Goal: Transaction & Acquisition: Purchase product/service

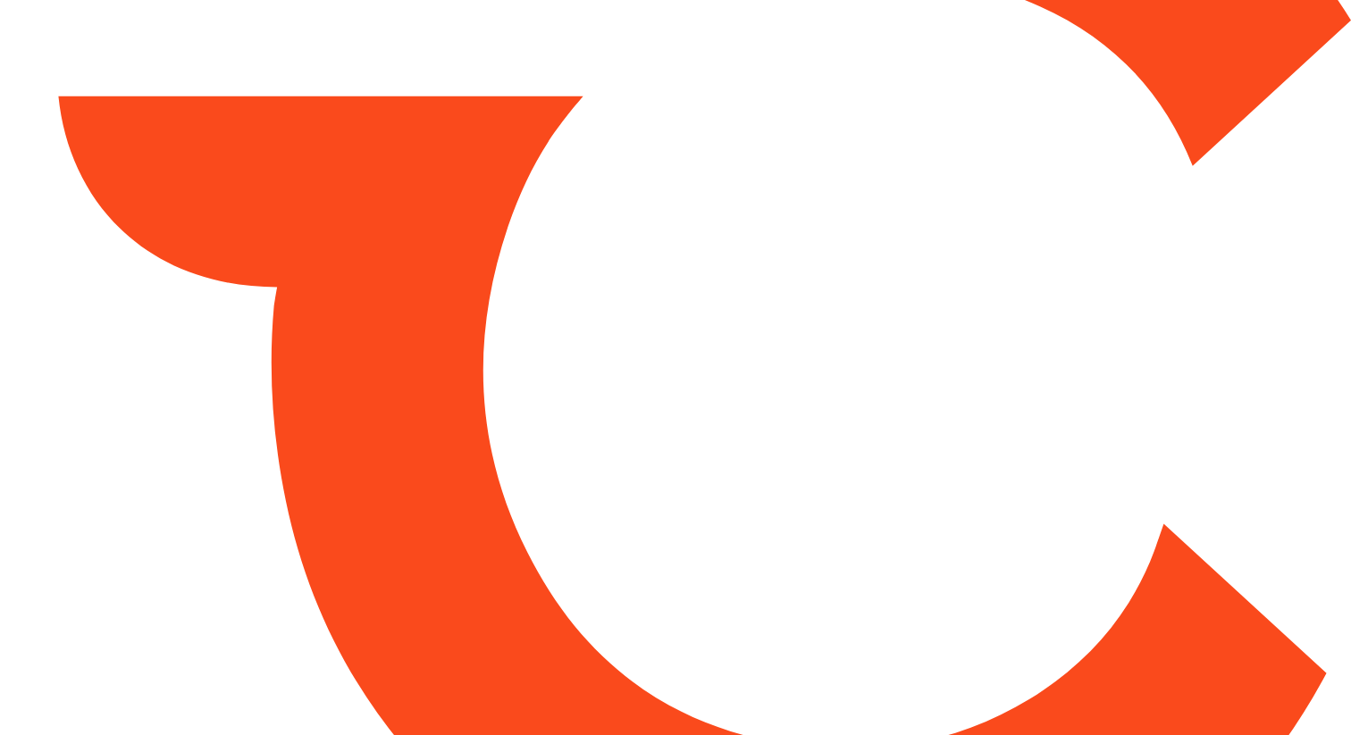
type input "*****"
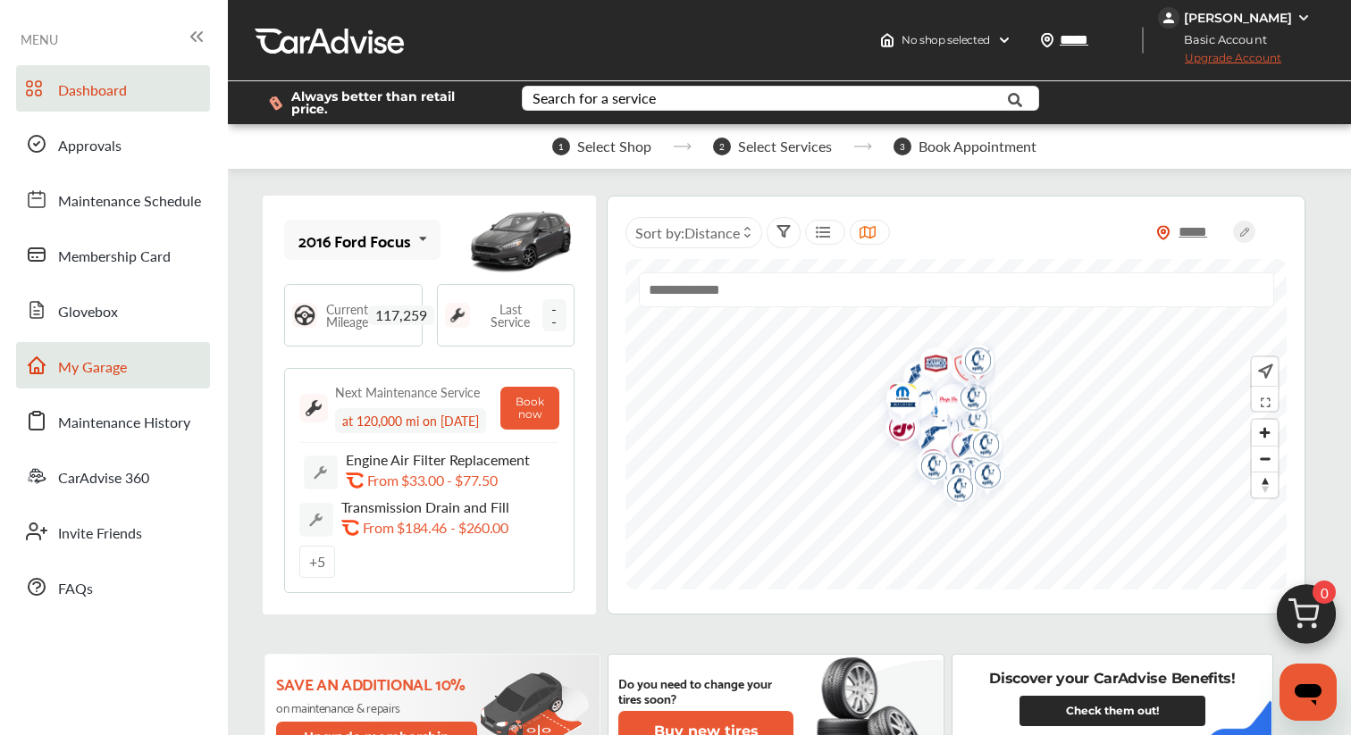
click at [109, 354] on link "My Garage" at bounding box center [113, 365] width 194 height 46
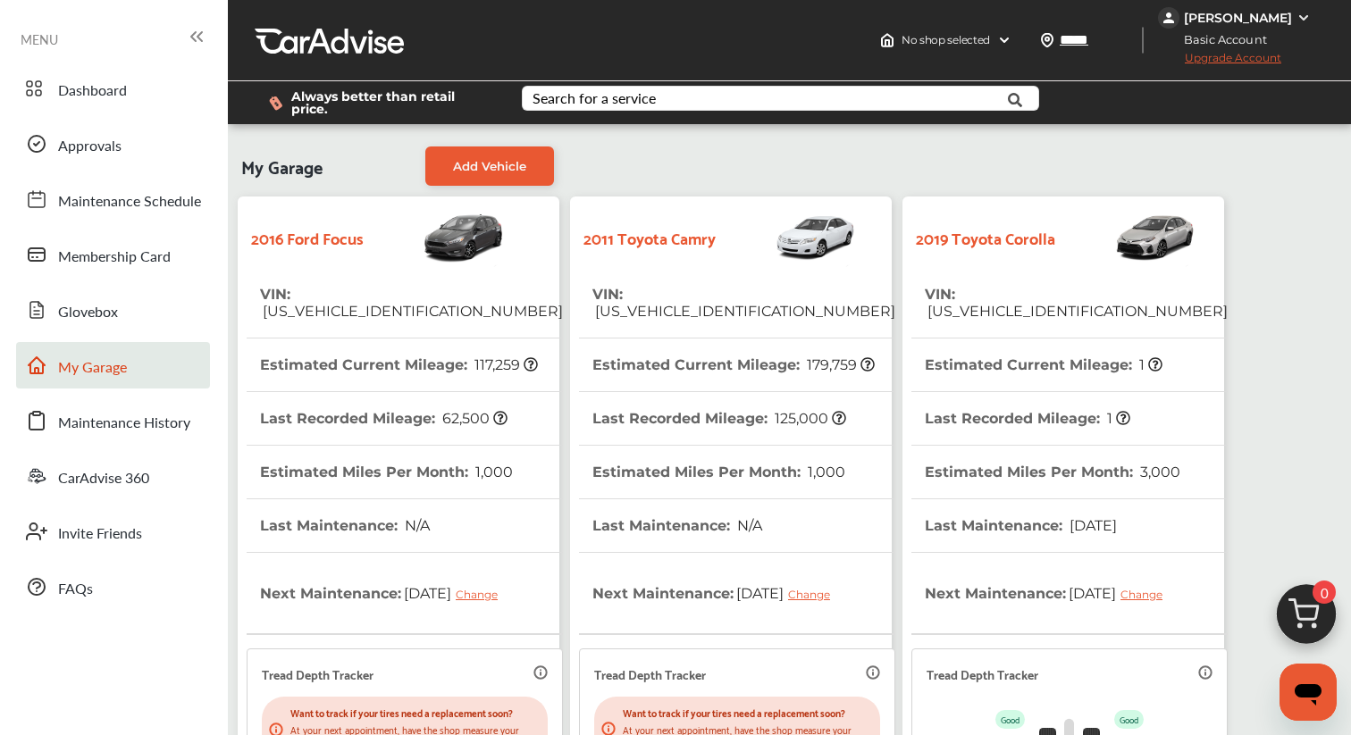
click at [979, 392] on th "Last Recorded Mileage : 1" at bounding box center [1028, 418] width 206 height 53
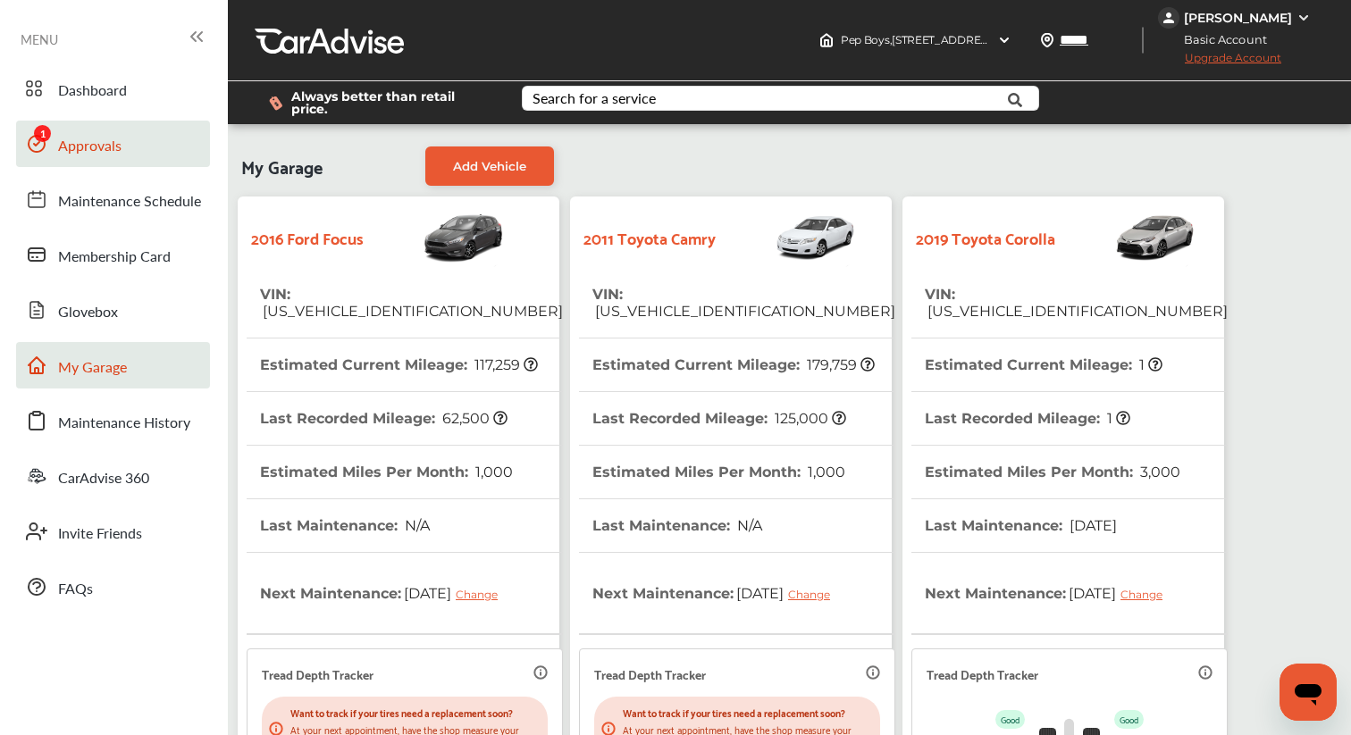
click at [139, 146] on link "Approvals" at bounding box center [113, 144] width 194 height 46
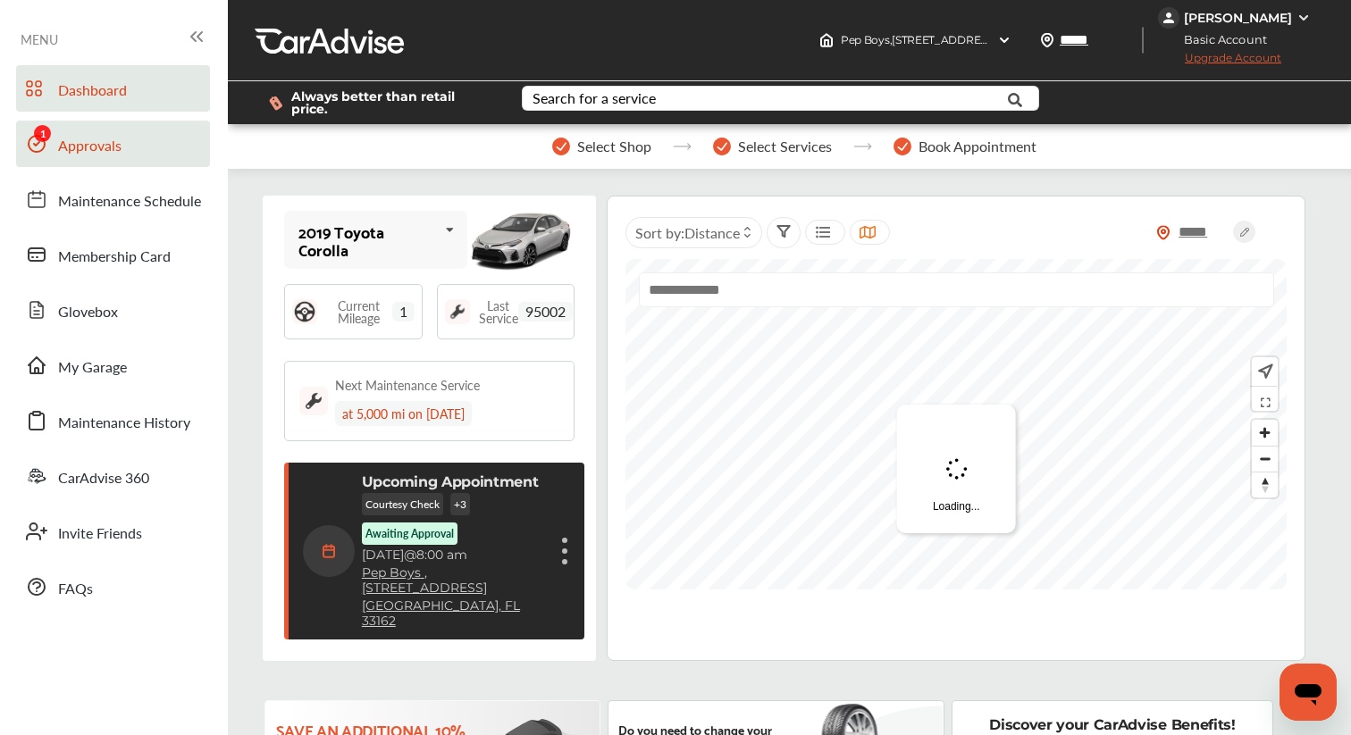
click at [127, 152] on link "Approvals" at bounding box center [113, 144] width 194 height 46
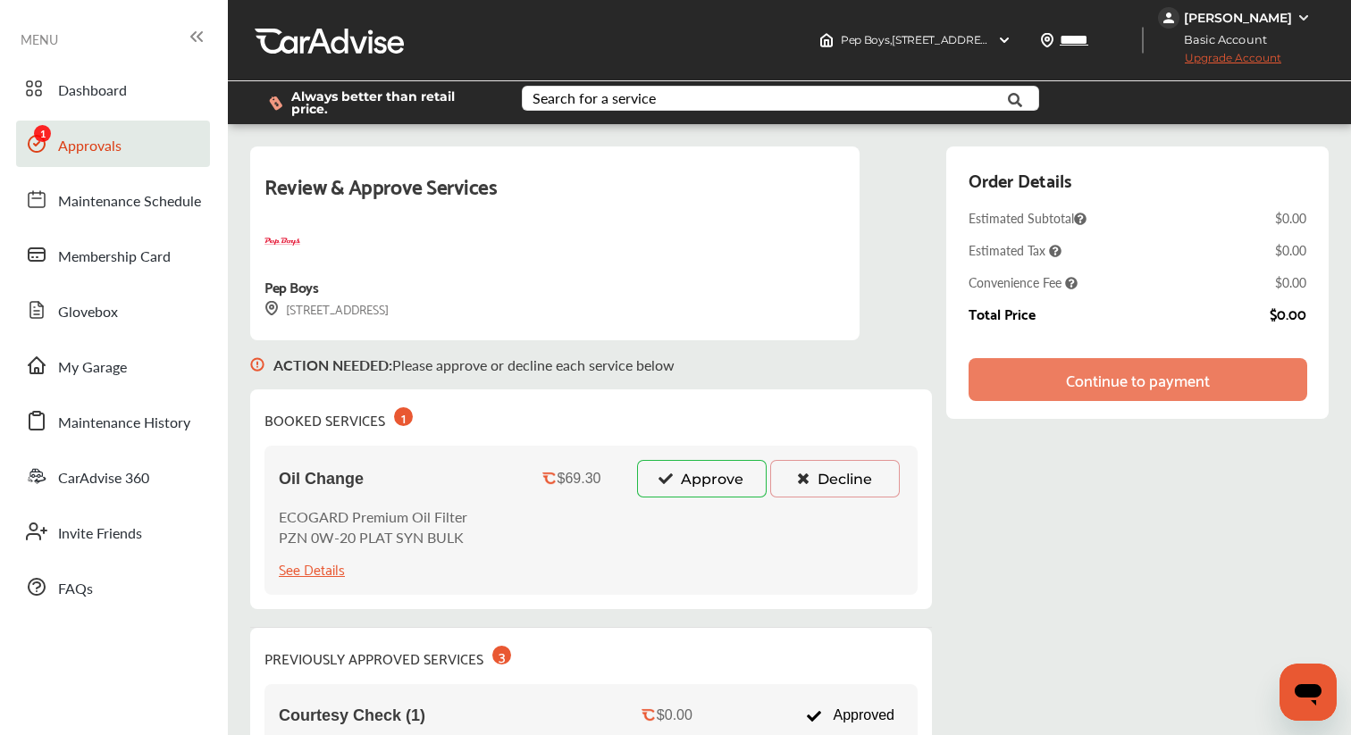
click at [695, 482] on button "Approve" at bounding box center [702, 479] width 130 height 38
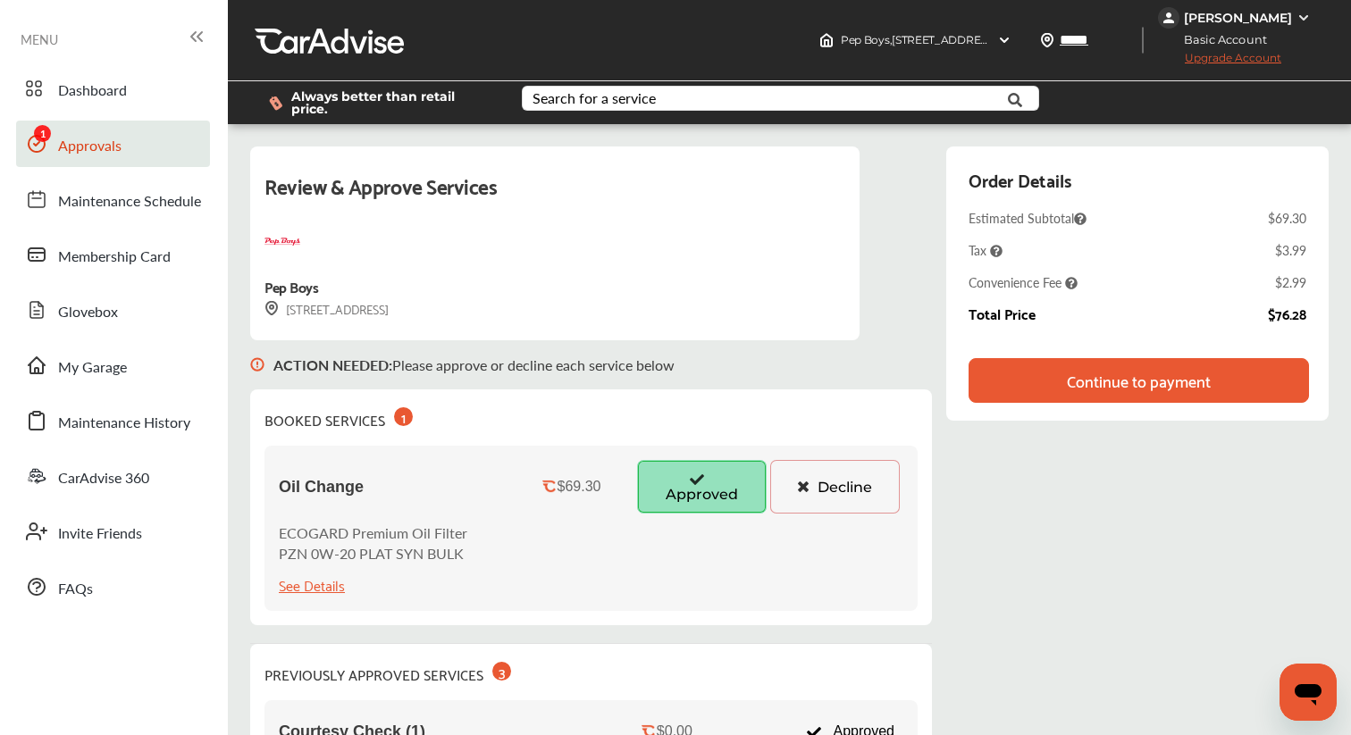
click at [1143, 374] on div "Continue to payment" at bounding box center [1139, 381] width 144 height 18
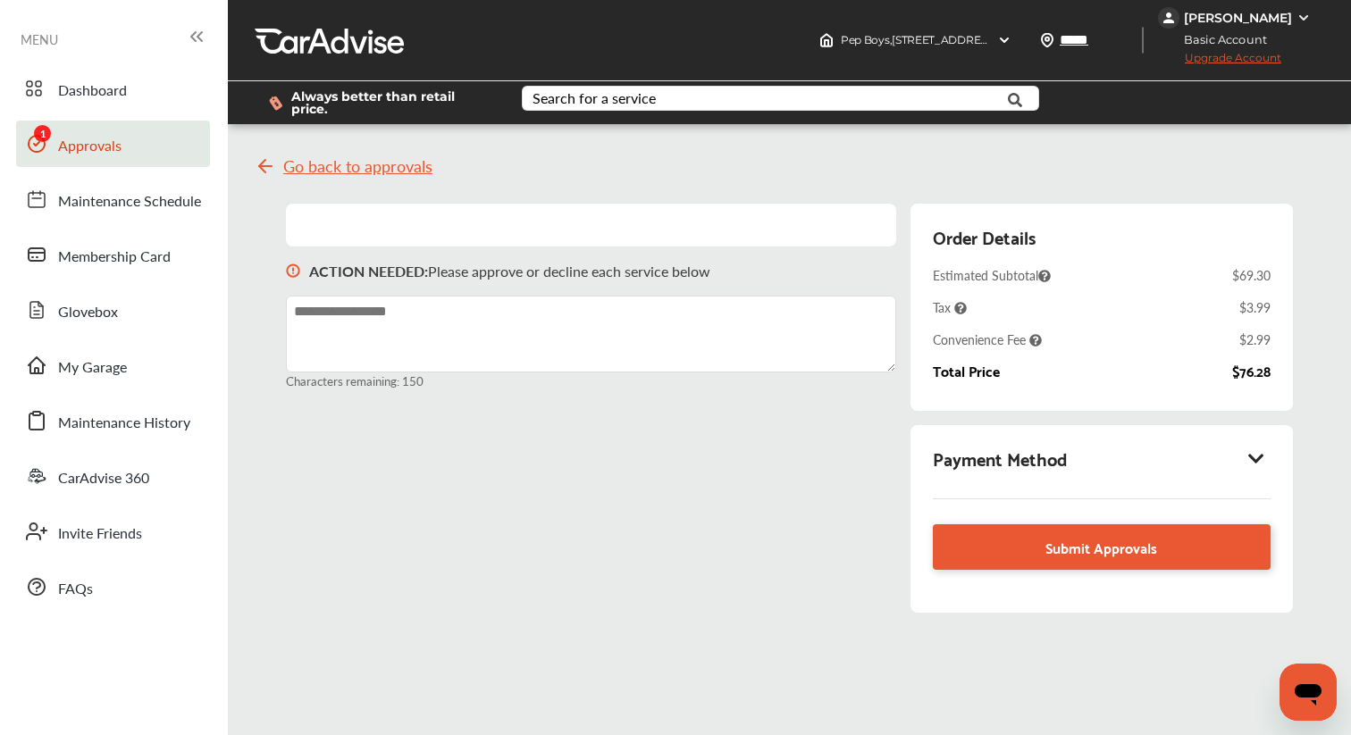
click at [1251, 443] on div "Payment Method" at bounding box center [1102, 458] width 338 height 30
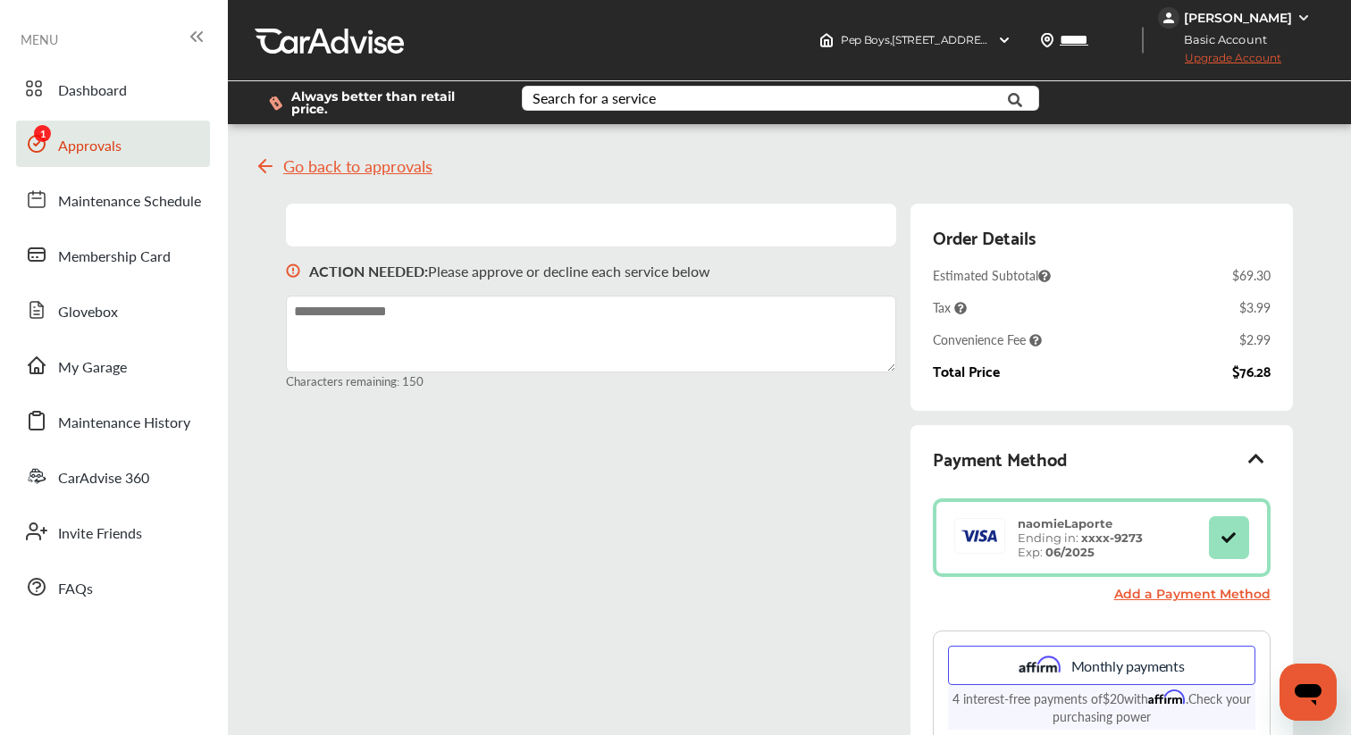
click at [1218, 16] on div "[PERSON_NAME]" at bounding box center [1238, 18] width 108 height 16
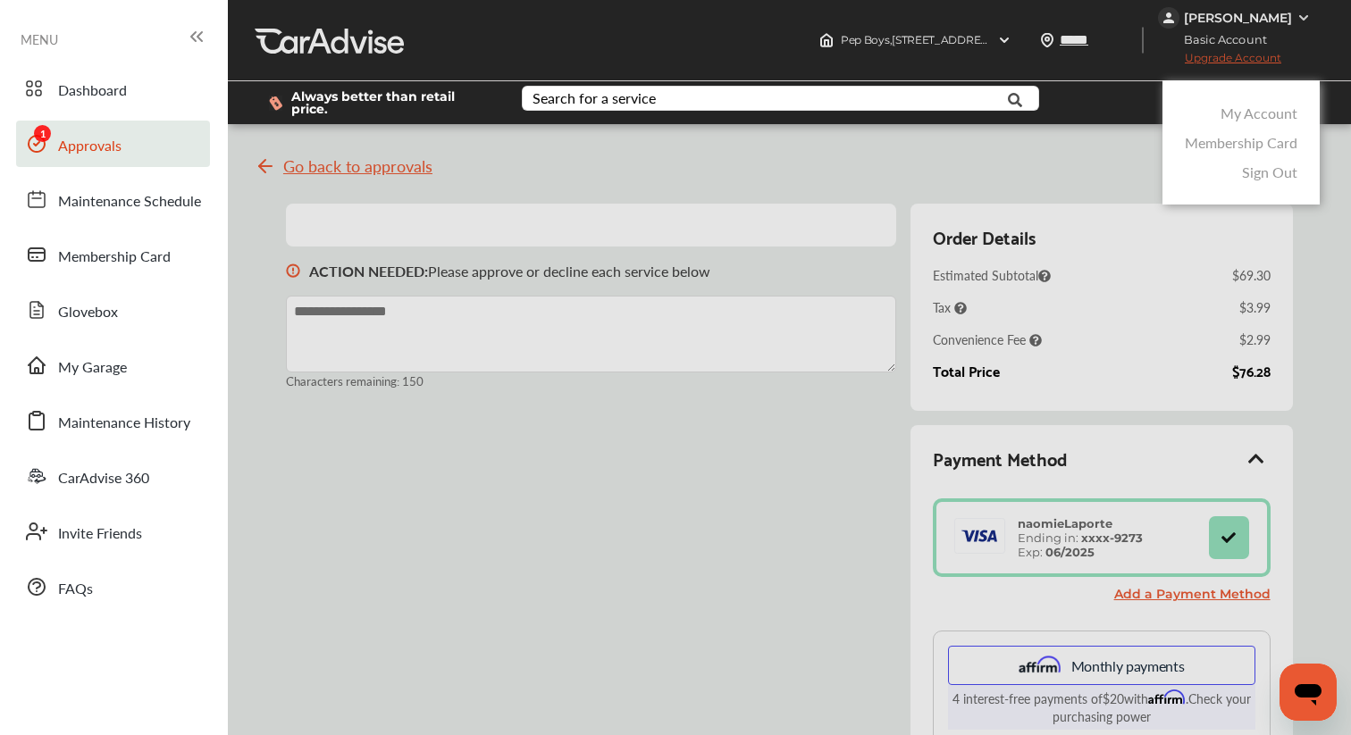
click at [1218, 99] on div "My Account" at bounding box center [1242, 112] width 122 height 29
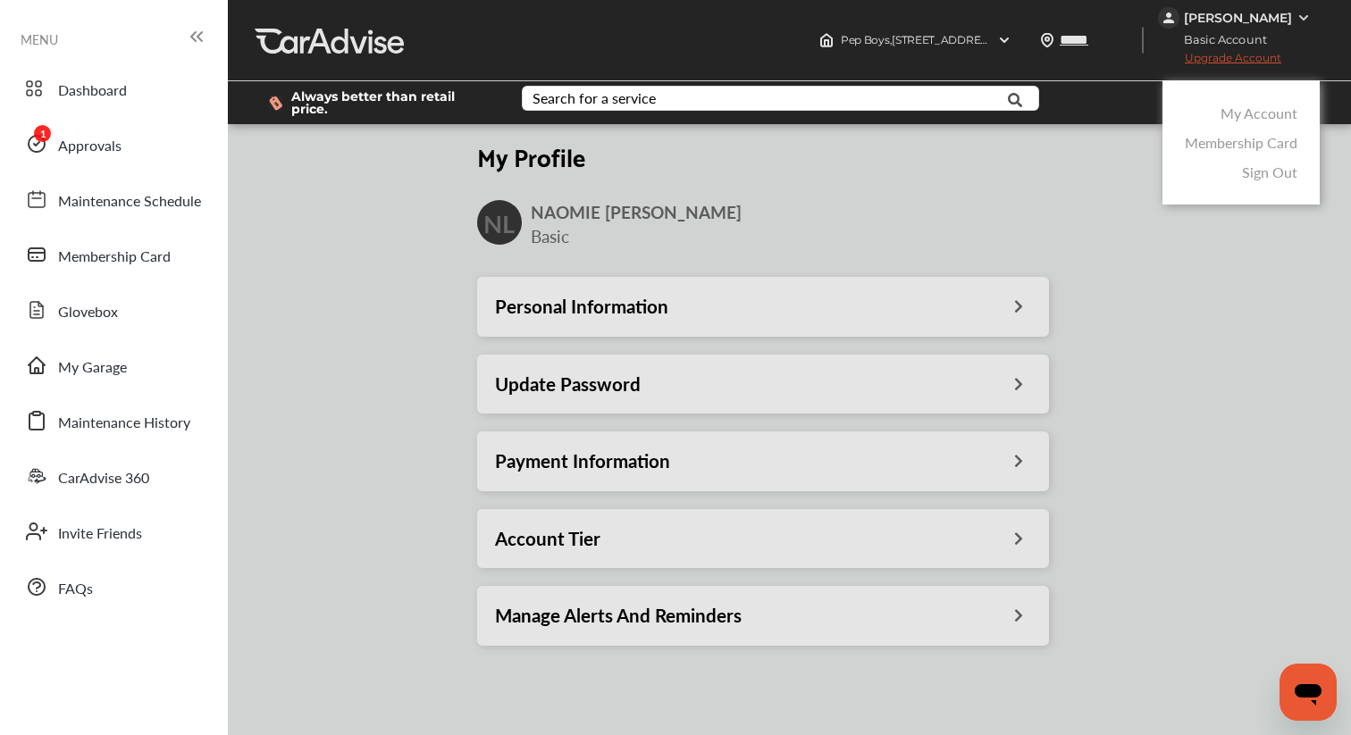
click at [726, 453] on div at bounding box center [675, 412] width 1351 height 825
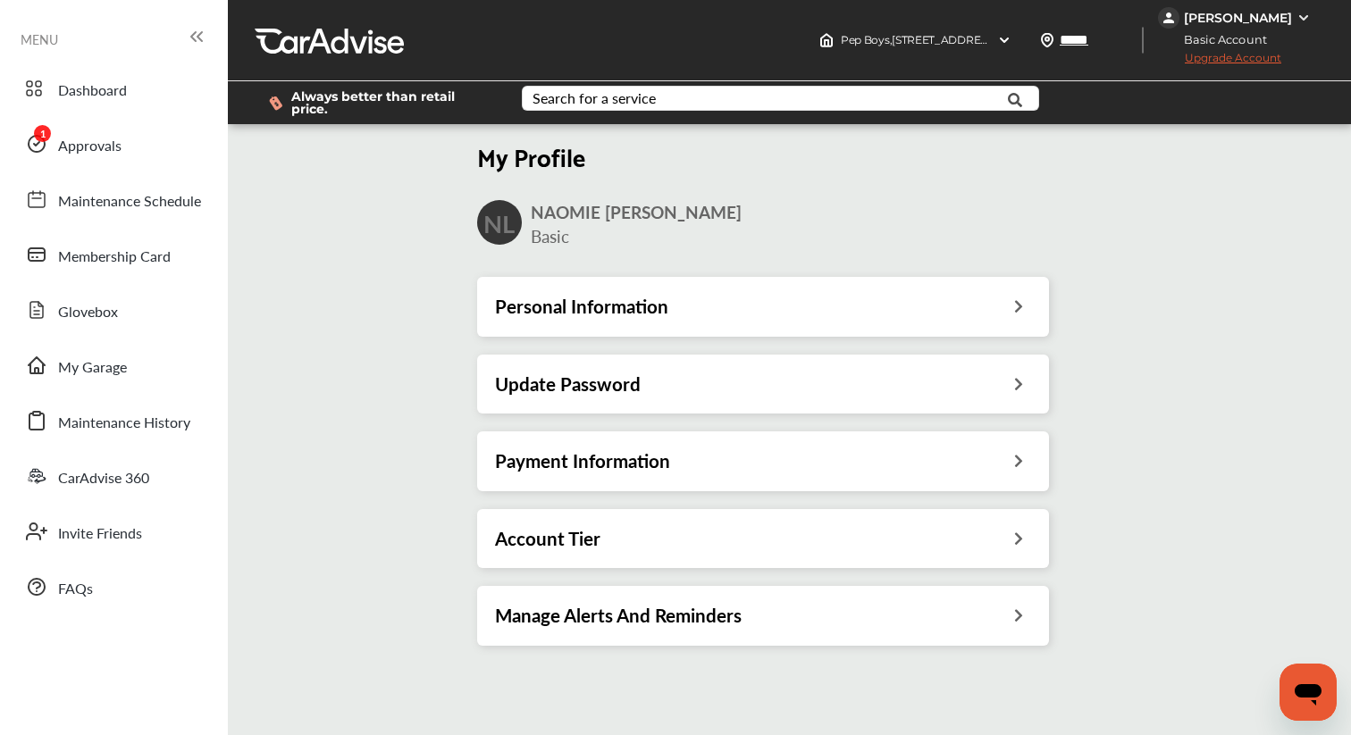
click at [702, 453] on div "Payment Information" at bounding box center [763, 461] width 536 height 23
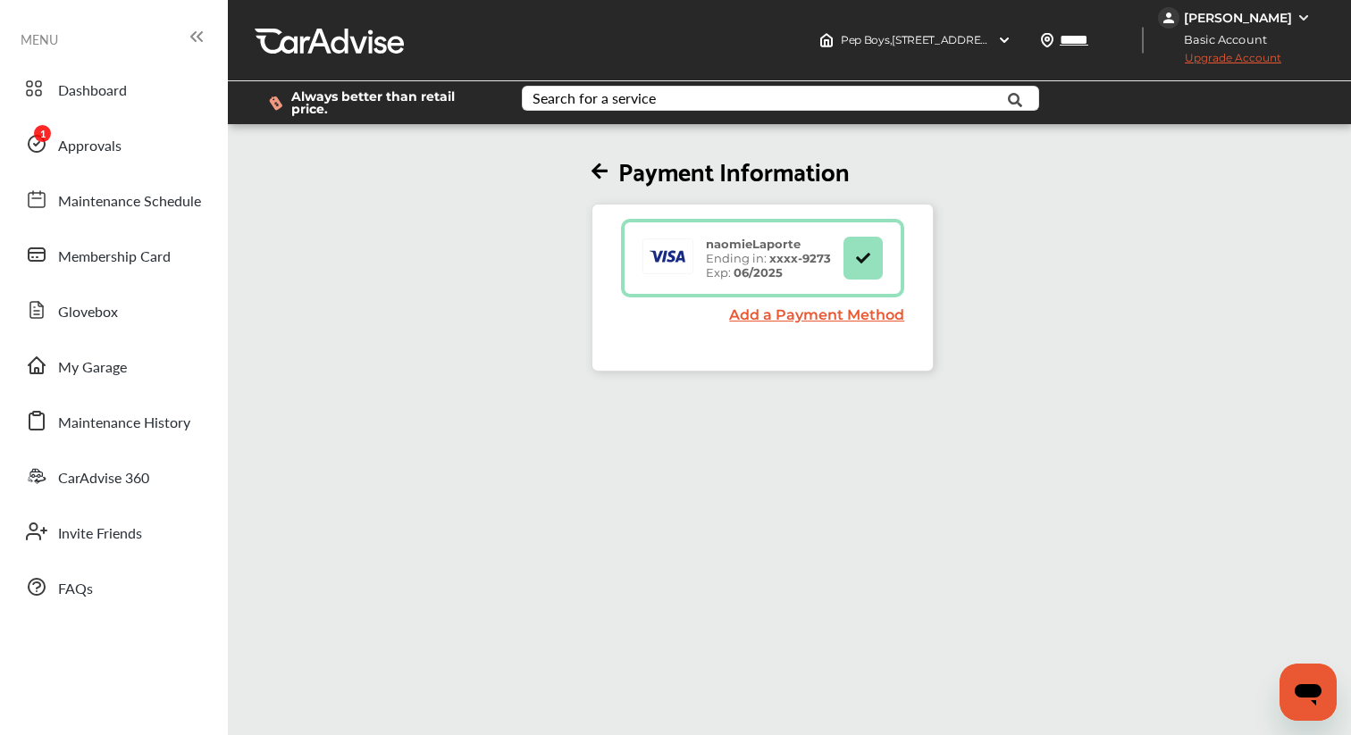
click at [750, 309] on link "Add a Payment Method" at bounding box center [816, 315] width 175 height 17
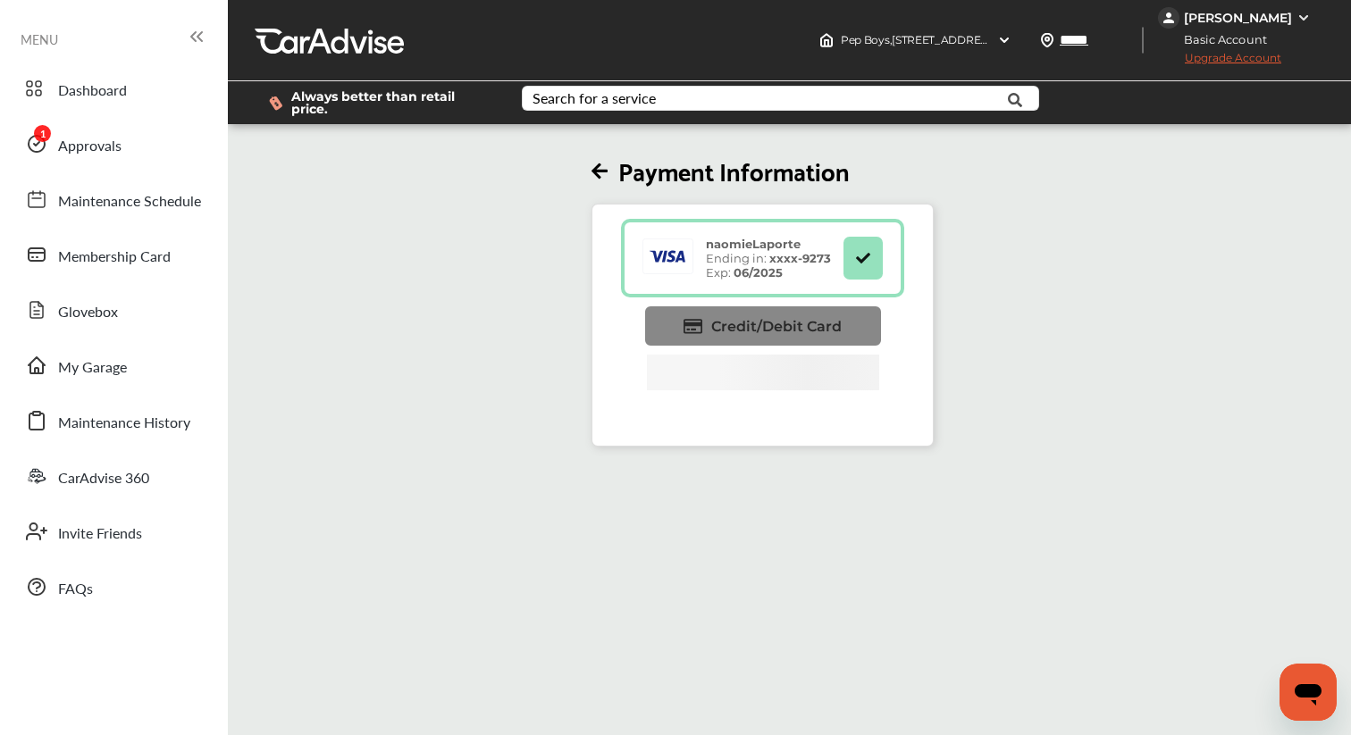
click at [736, 326] on link "Credit/Debit Card" at bounding box center [763, 326] width 236 height 39
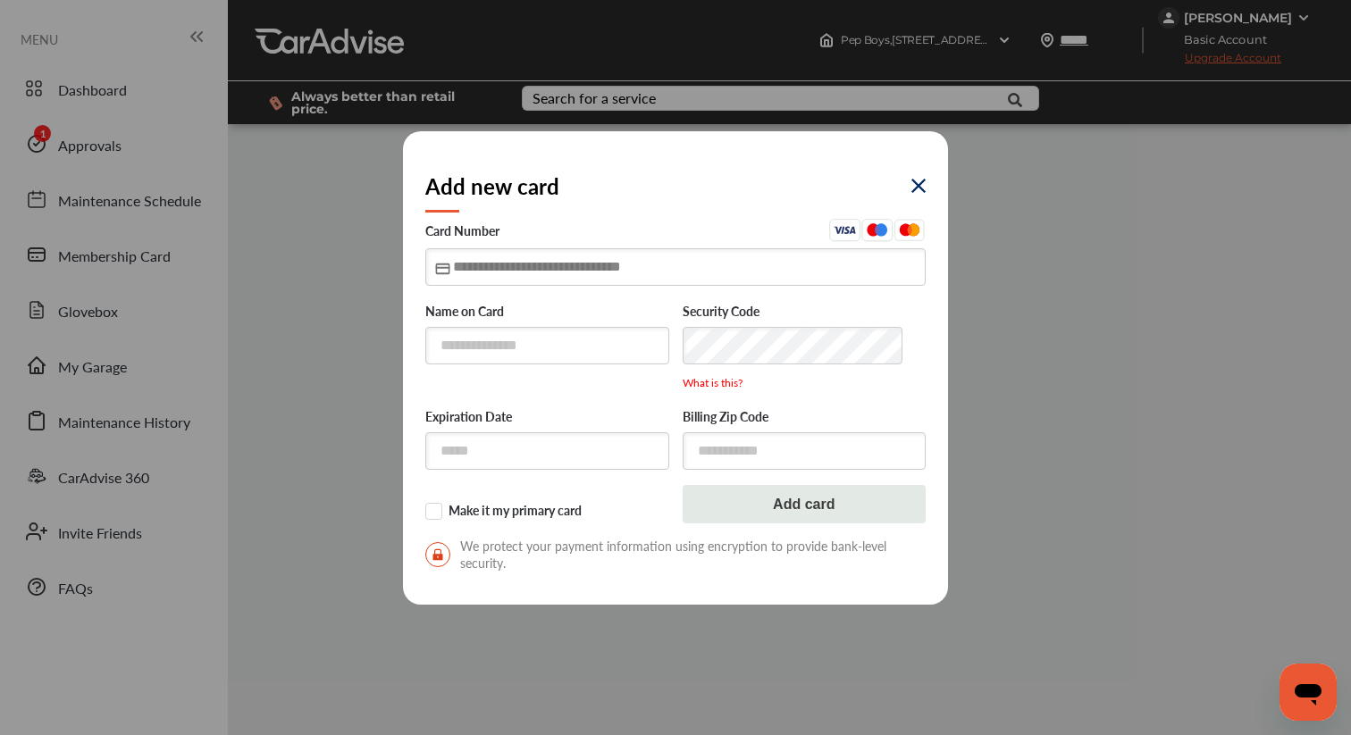
click at [464, 272] on input "text" at bounding box center [675, 266] width 500 height 37
type input "**********"
click at [461, 349] on input "text" at bounding box center [547, 345] width 244 height 37
type input "**********"
click at [466, 448] on input "text" at bounding box center [547, 451] width 244 height 37
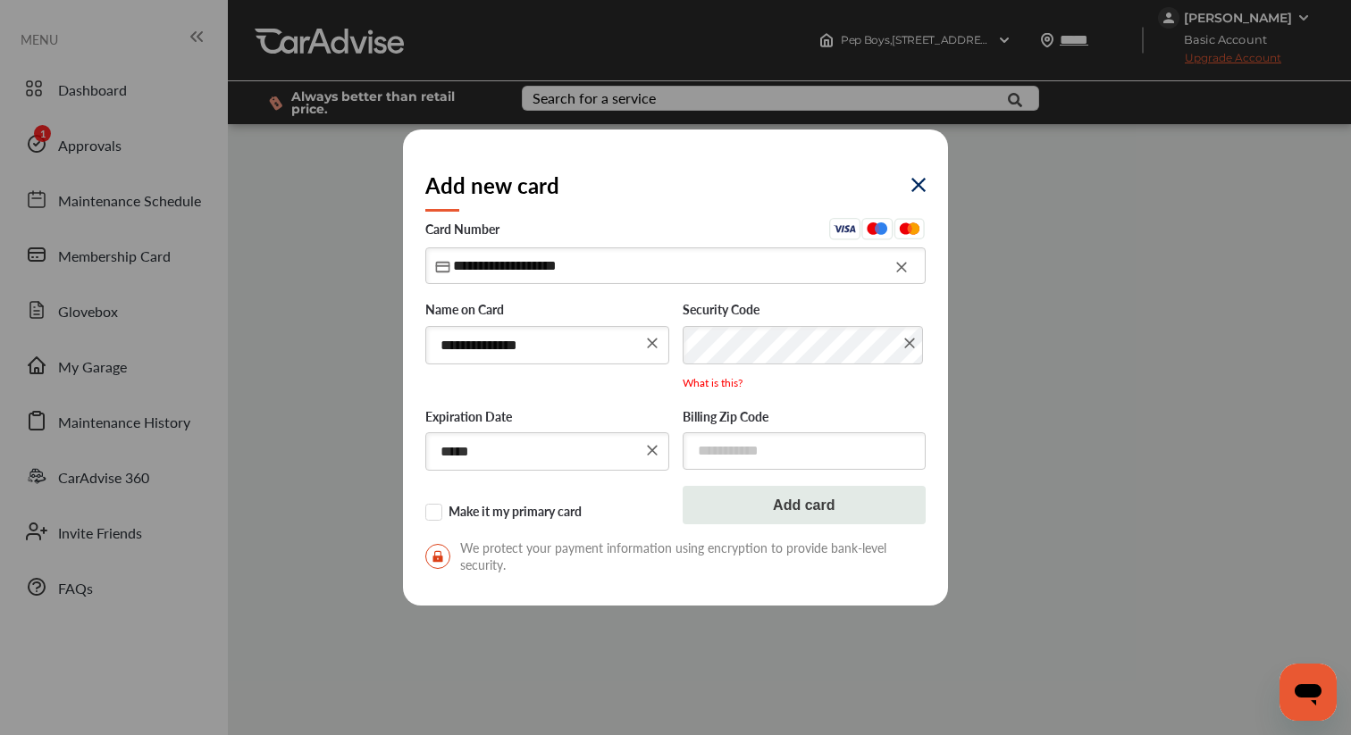
type input "*****"
click at [782, 457] on input "text" at bounding box center [805, 451] width 244 height 37
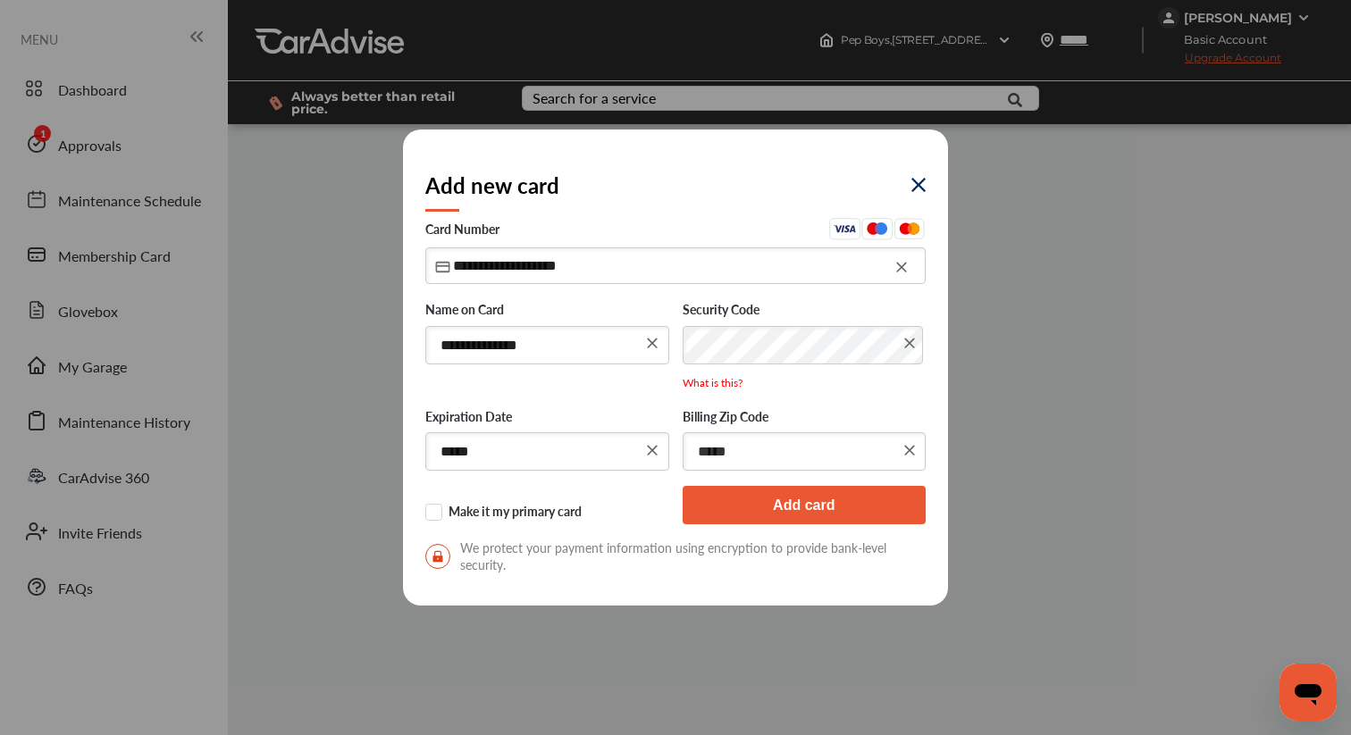
type input "*****"
click at [834, 517] on button "Add card" at bounding box center [805, 505] width 244 height 38
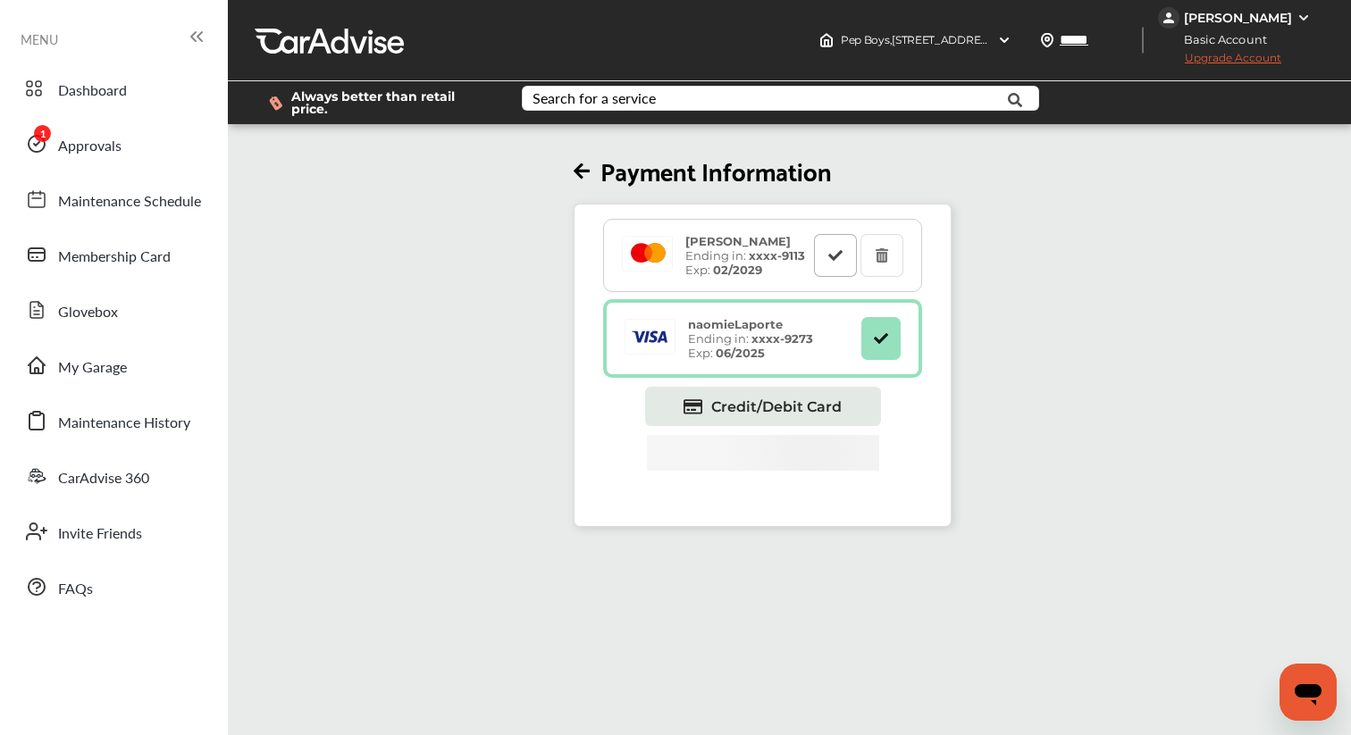
click at [829, 248] on icon at bounding box center [836, 254] width 17 height 13
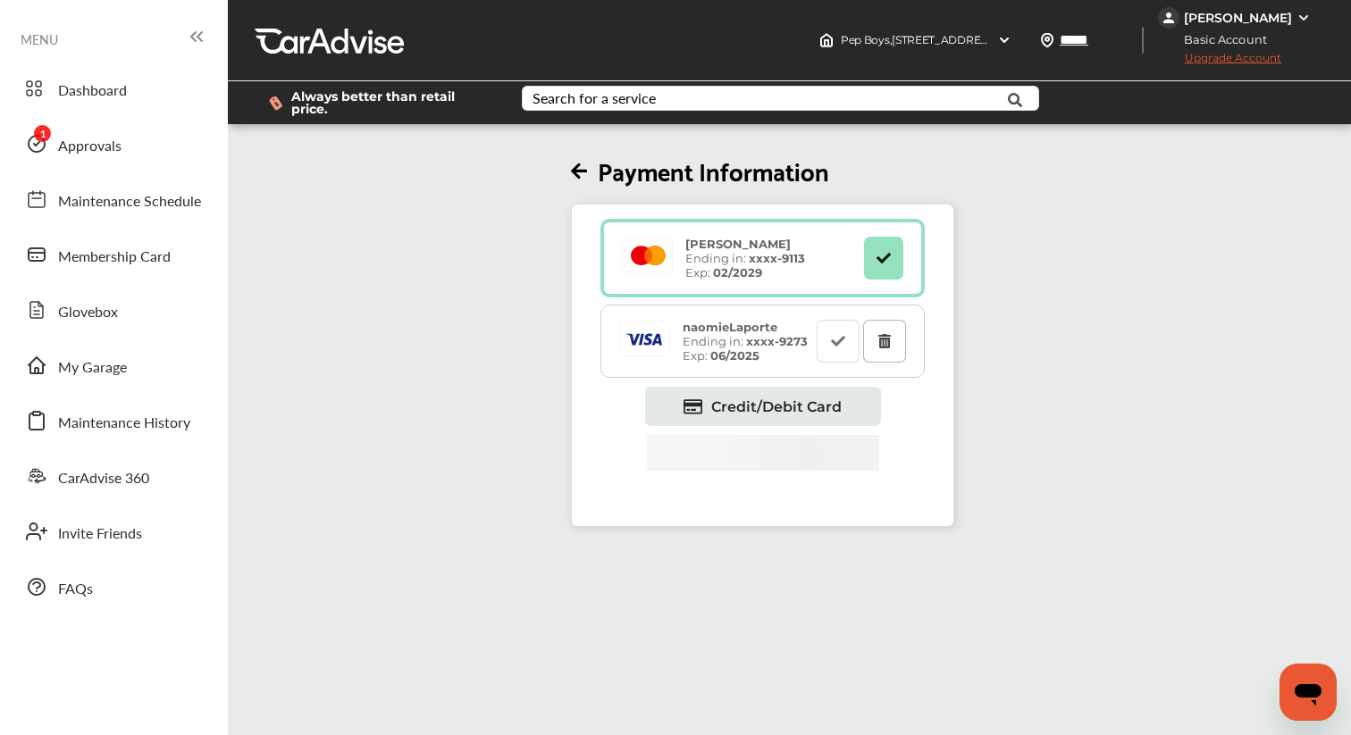
click at [887, 334] on icon at bounding box center [885, 340] width 17 height 13
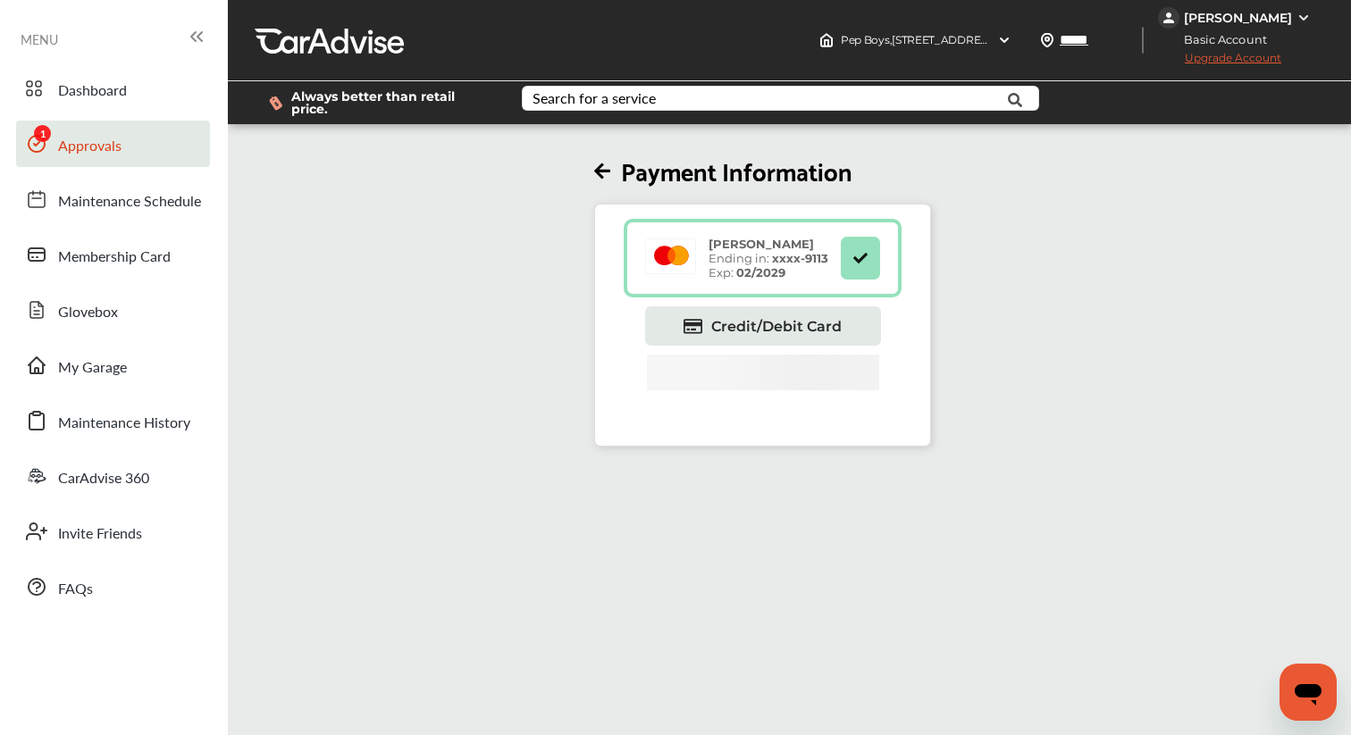
click at [118, 157] on span "Approvals" at bounding box center [89, 146] width 63 height 23
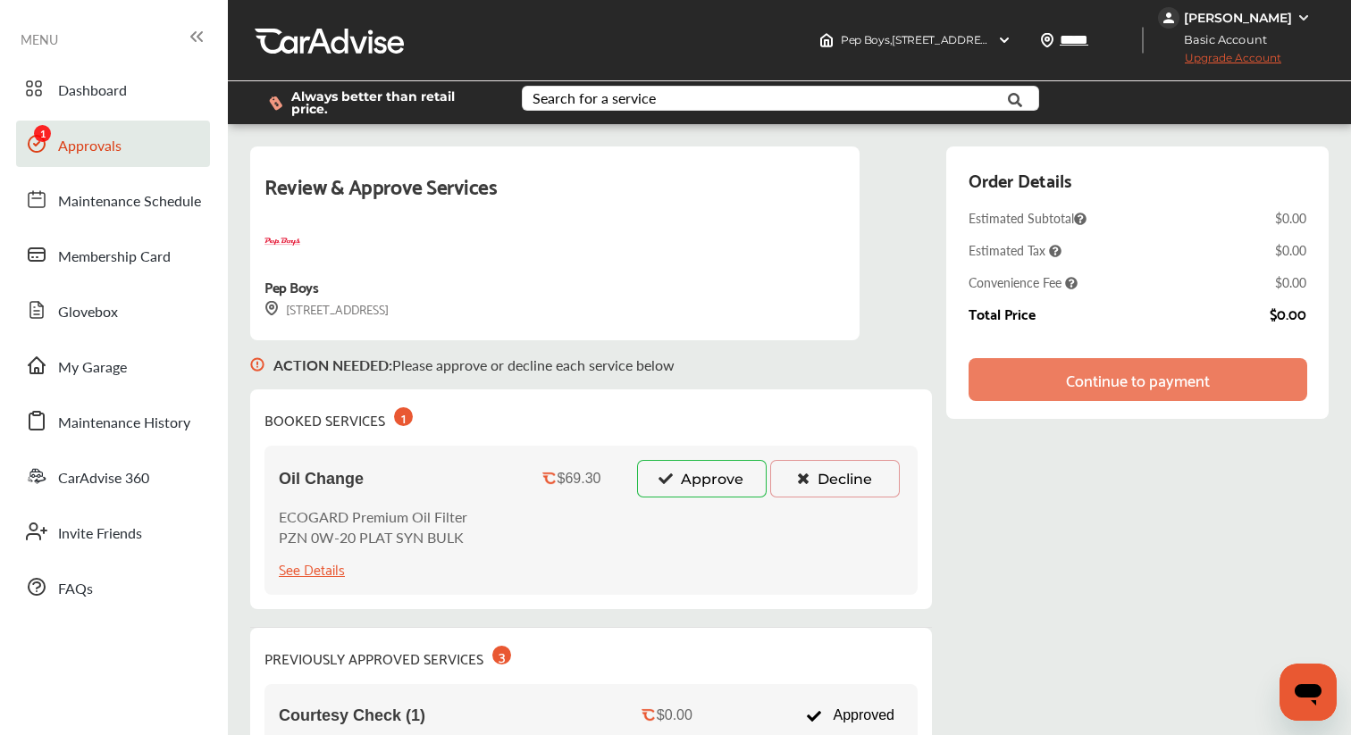
click at [680, 460] on button "Approve" at bounding box center [702, 479] width 130 height 38
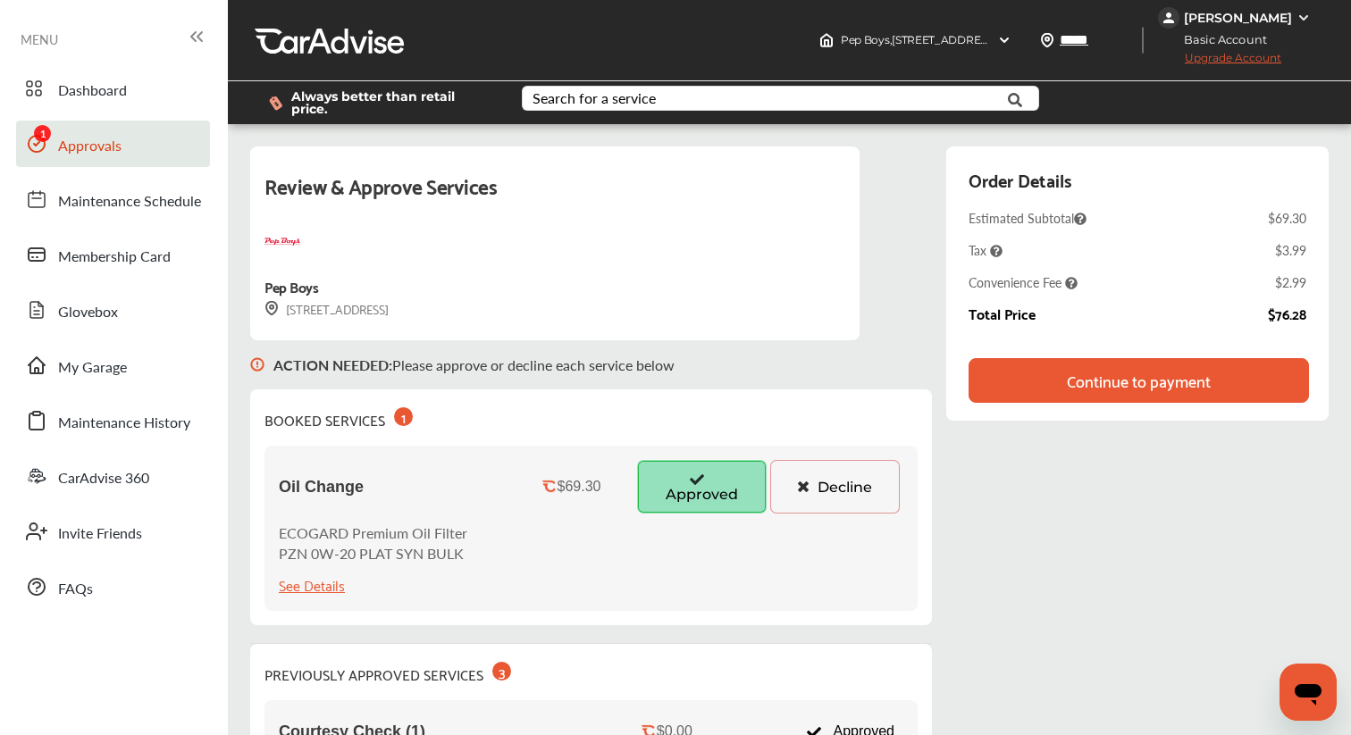
click at [1124, 388] on div "Continue to payment" at bounding box center [1139, 380] width 340 height 45
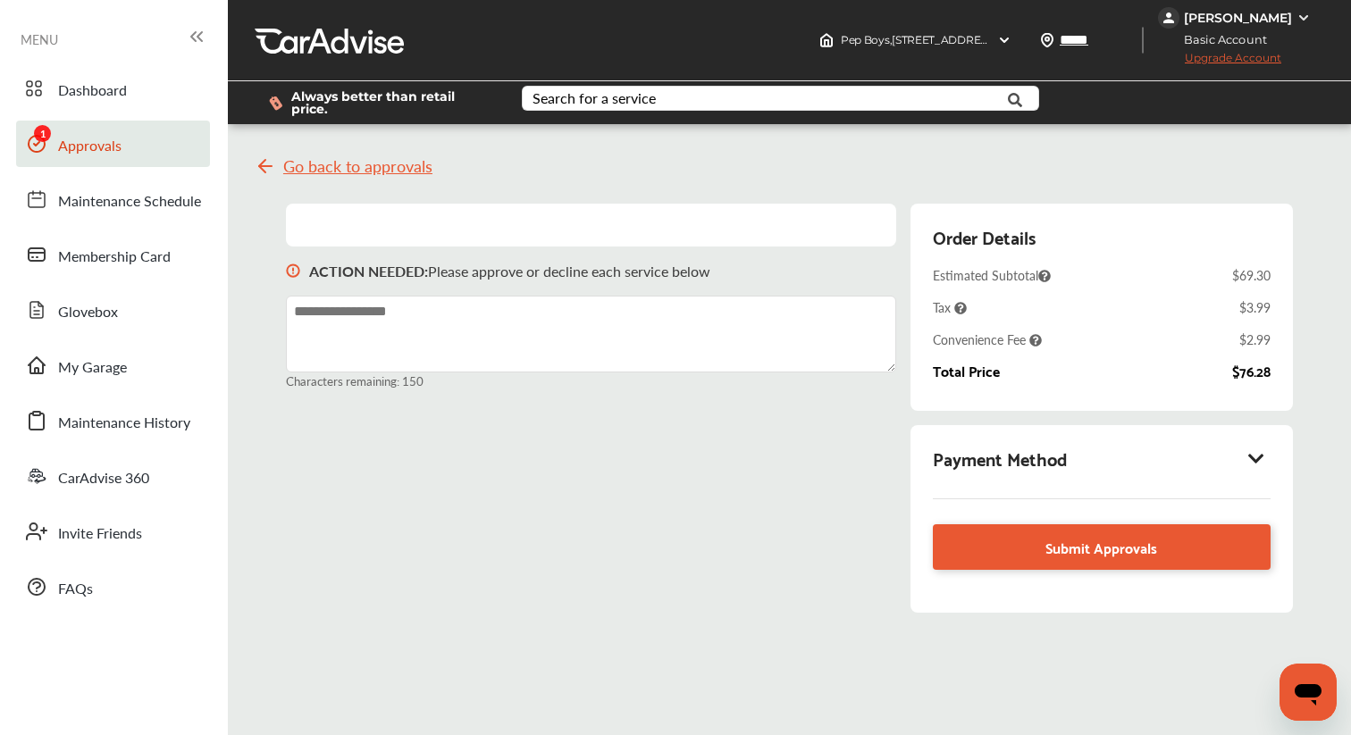
click at [1254, 453] on icon at bounding box center [1256, 459] width 21 height 18
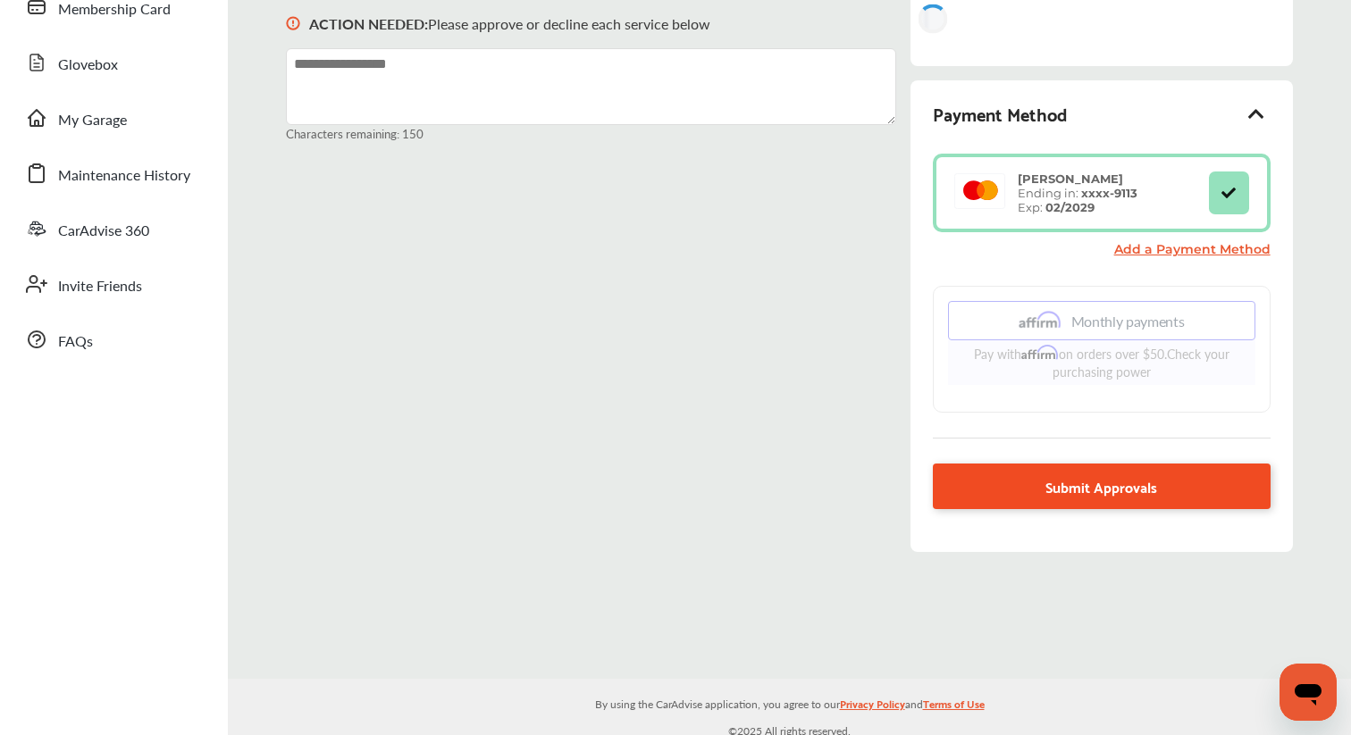
scroll to position [296, 0]
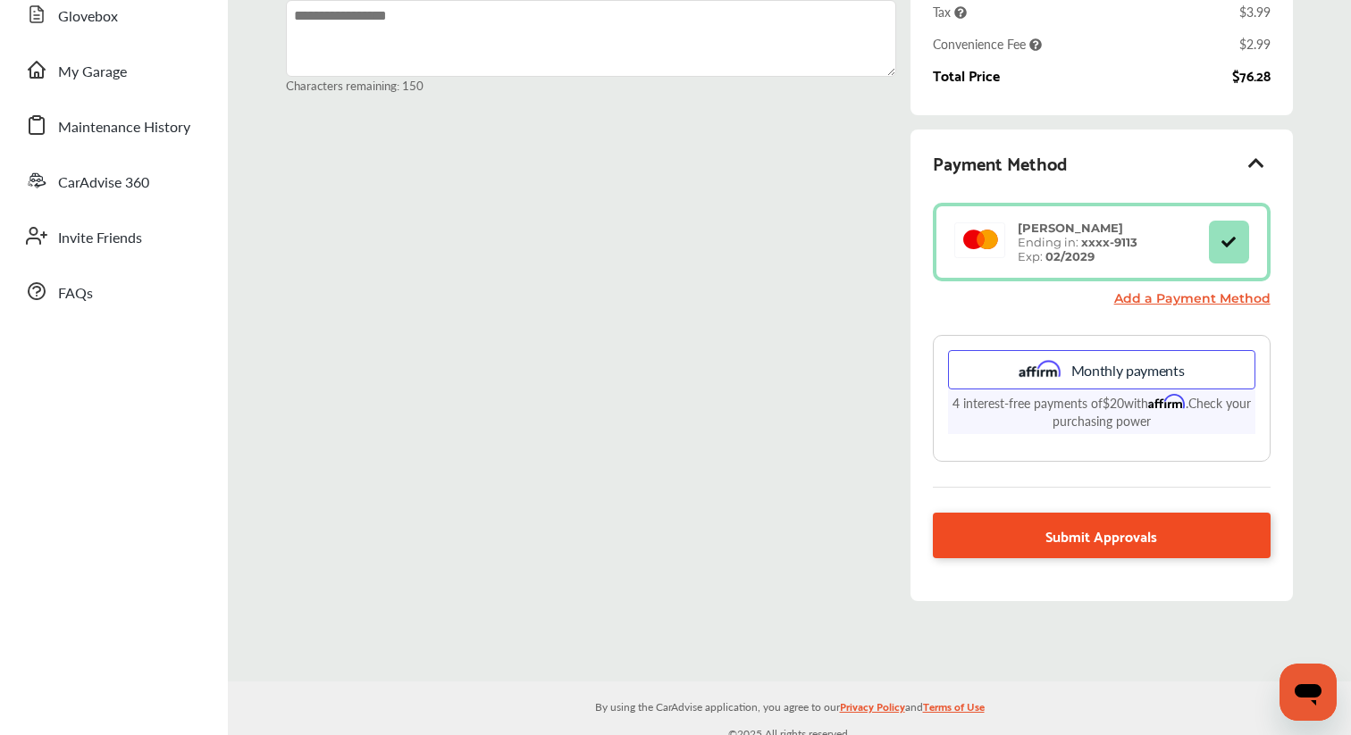
click at [1142, 524] on span "Submit Approvals" at bounding box center [1102, 536] width 112 height 24
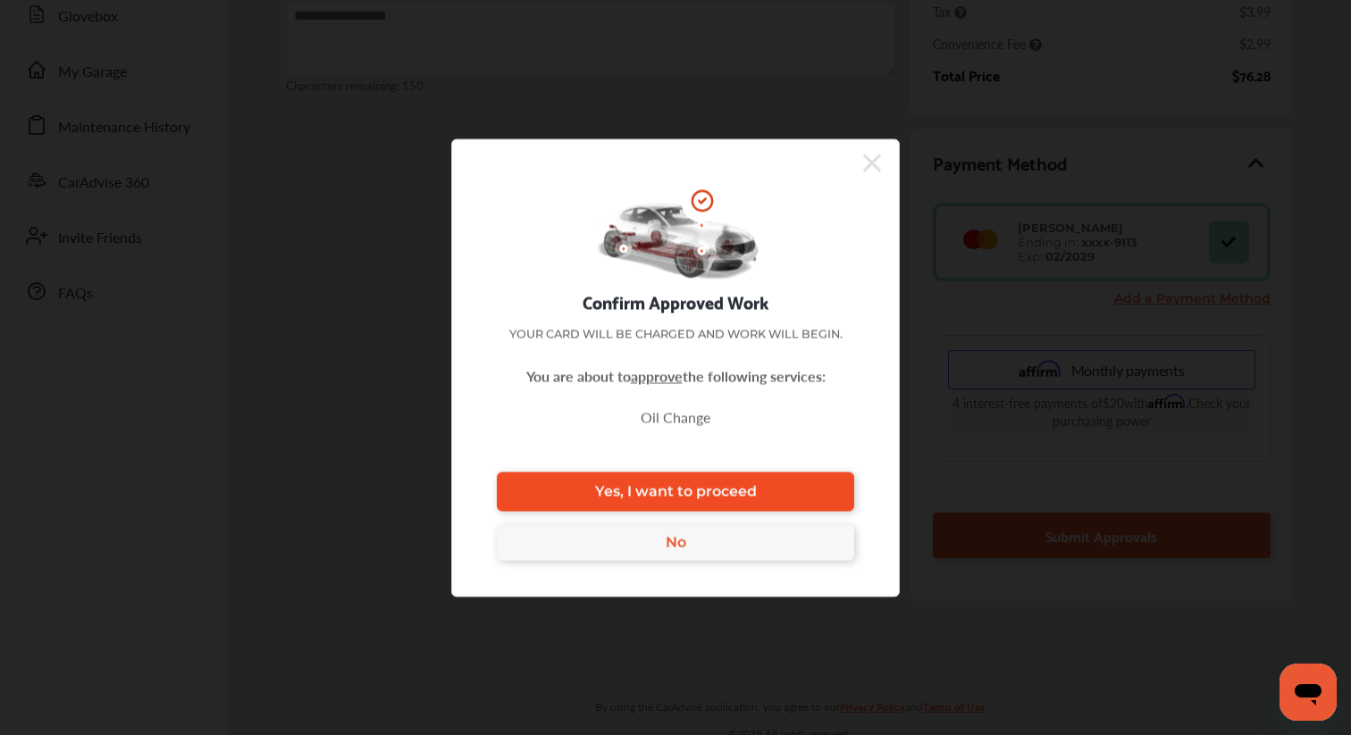
click at [805, 493] on link "Yes, I want to proceed" at bounding box center [675, 491] width 357 height 39
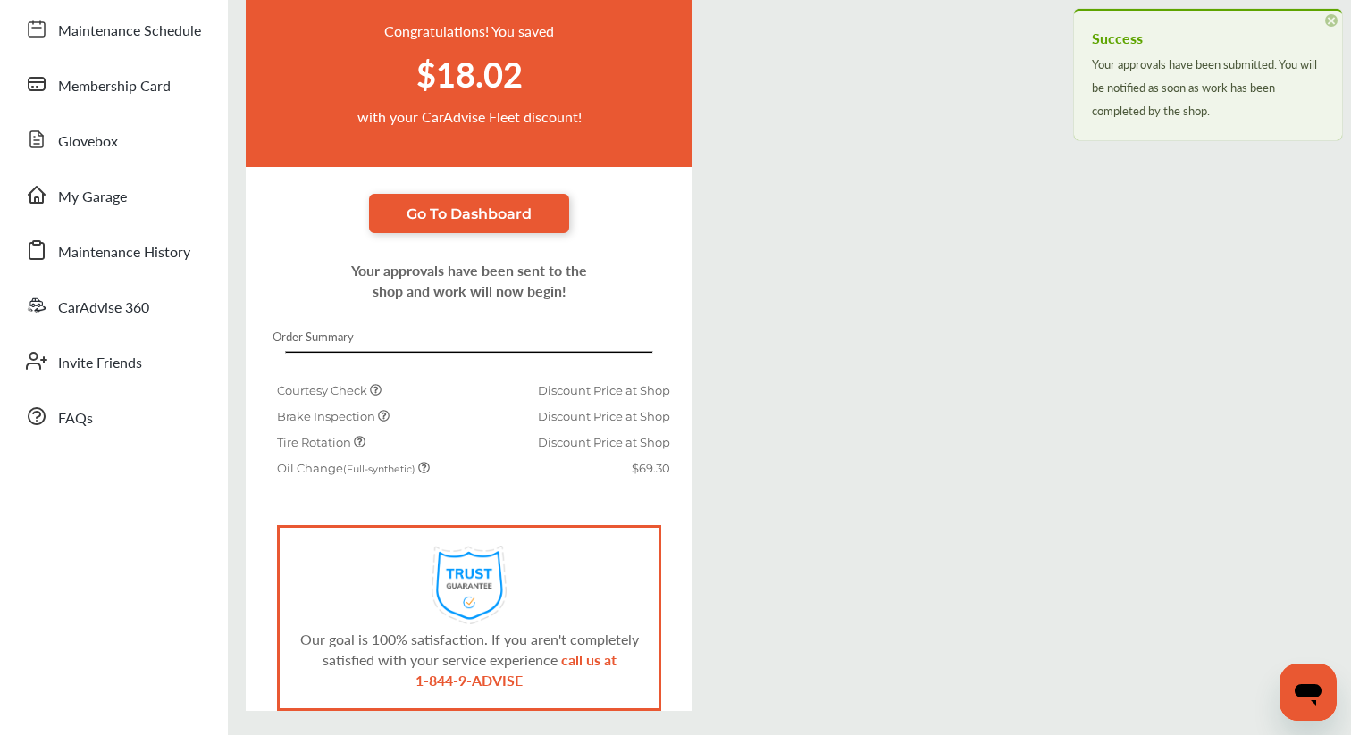
scroll to position [233, 0]
